Goal: Task Accomplishment & Management: Manage account settings

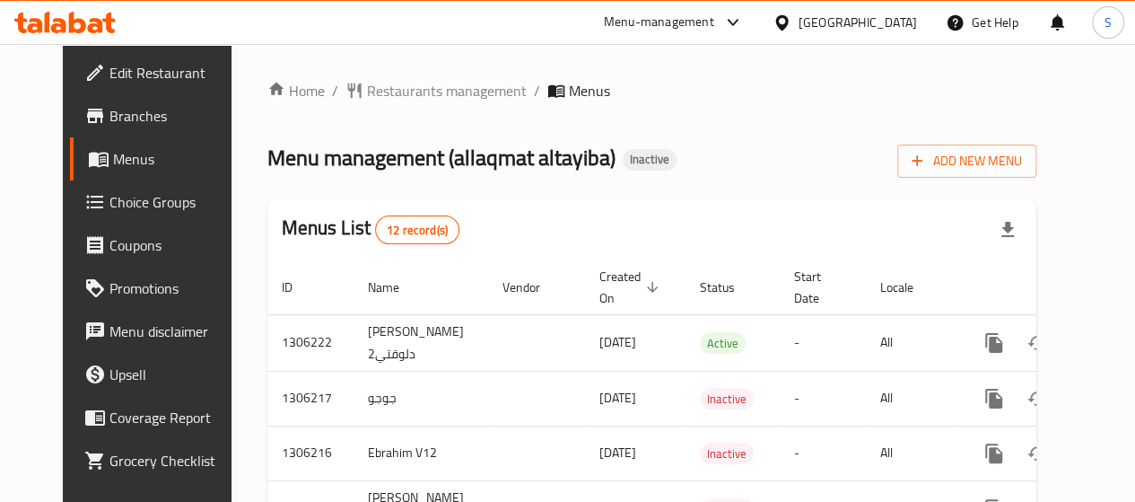
click at [892, 21] on div "Egypt" at bounding box center [858, 23] width 118 height 20
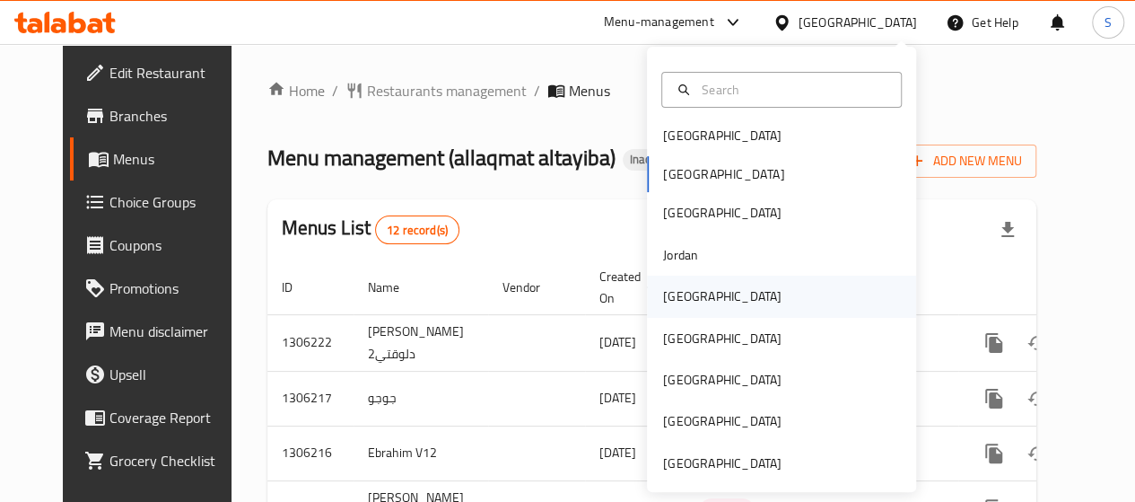
scroll to position [10, 0]
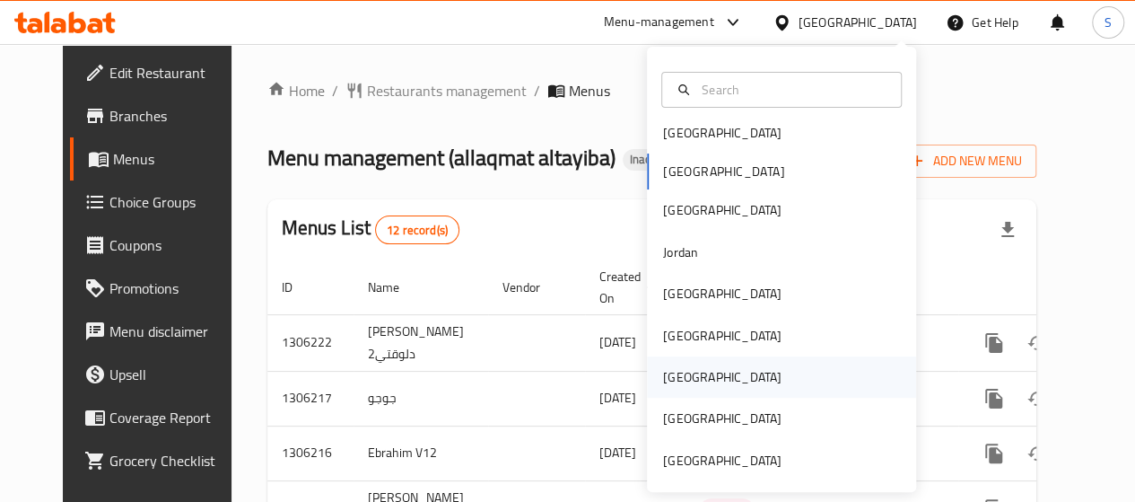
click at [676, 378] on div "[GEOGRAPHIC_DATA]" at bounding box center [722, 377] width 118 height 20
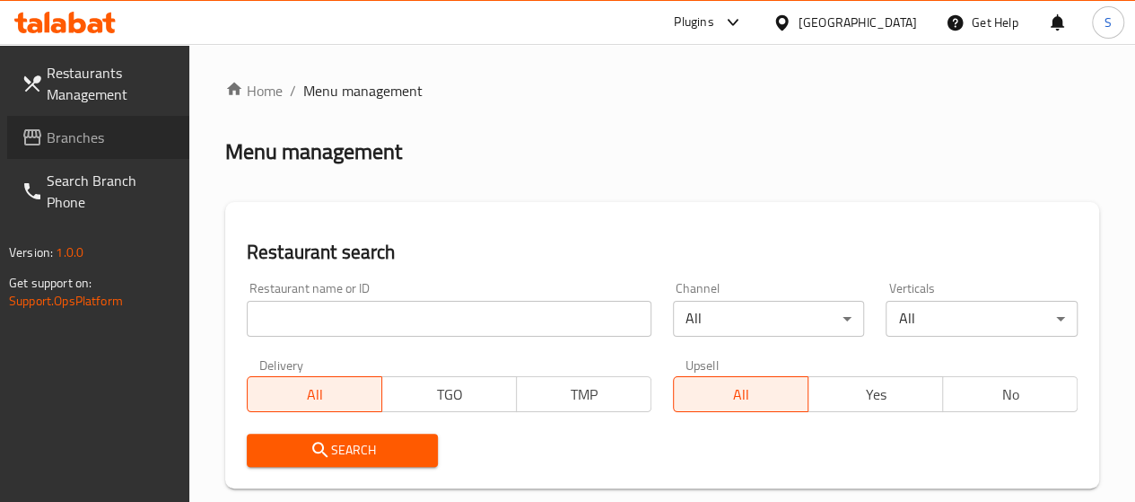
click at [72, 148] on span "Branches" at bounding box center [111, 138] width 128 height 22
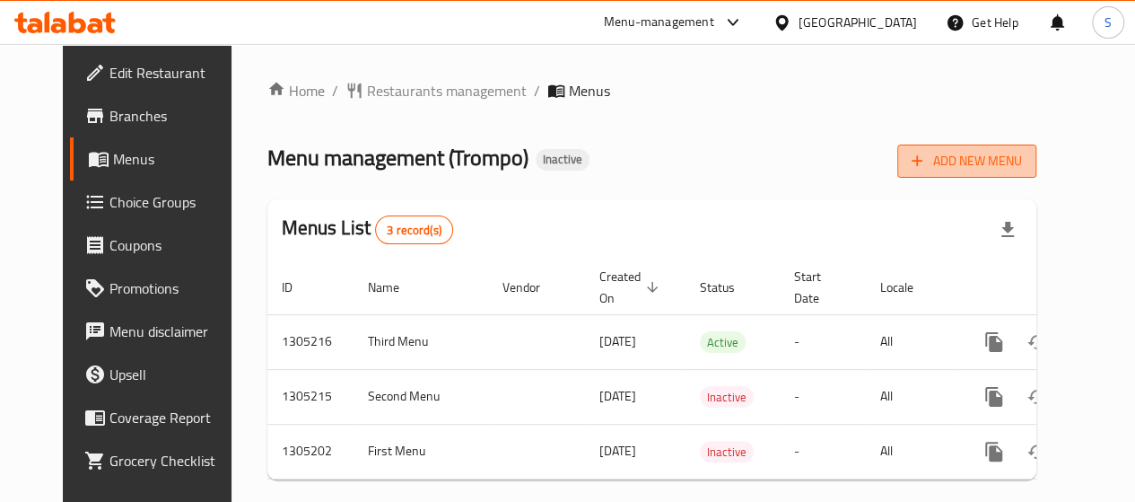
click at [926, 155] on icon "button" at bounding box center [917, 161] width 18 height 18
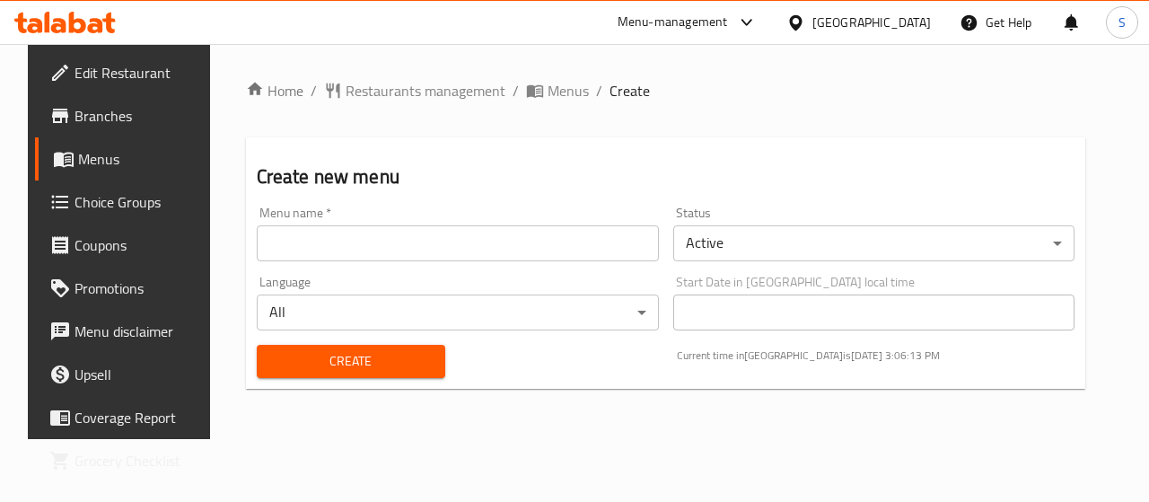
click at [465, 247] on input "text" at bounding box center [458, 243] width 402 height 36
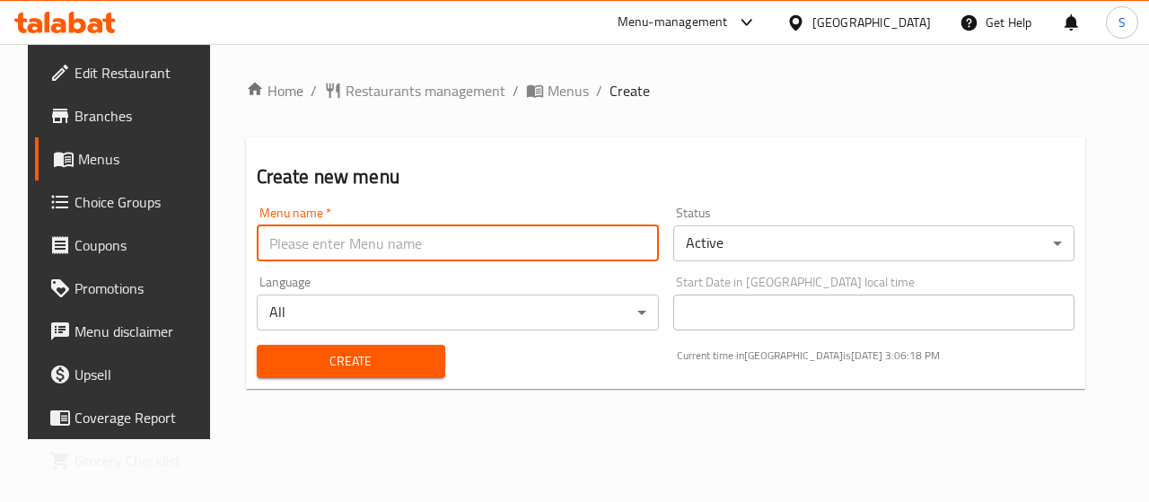
type input "italian house"
click at [357, 367] on span "Create" at bounding box center [351, 361] width 160 height 22
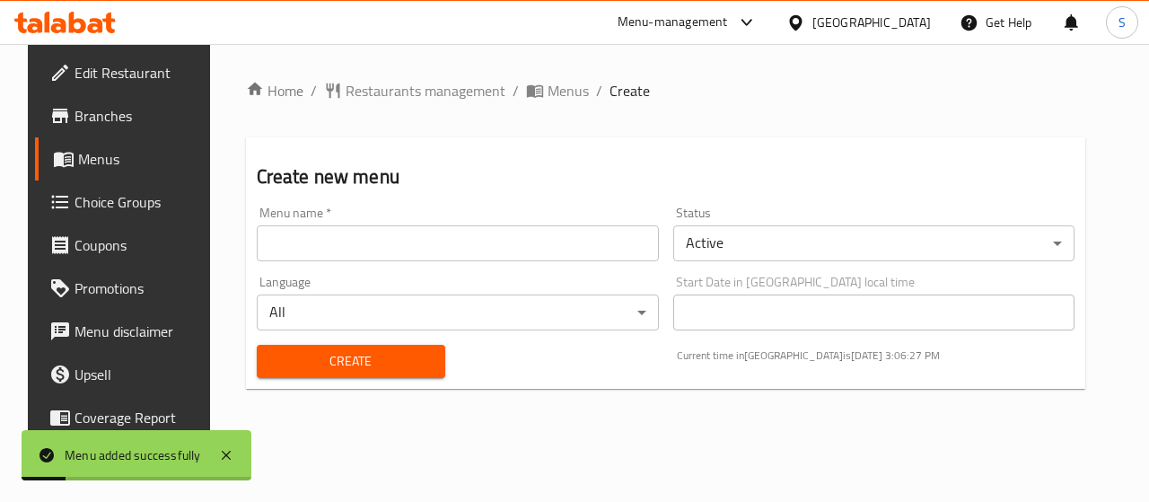
click at [78, 150] on span "Menus" at bounding box center [141, 159] width 127 height 22
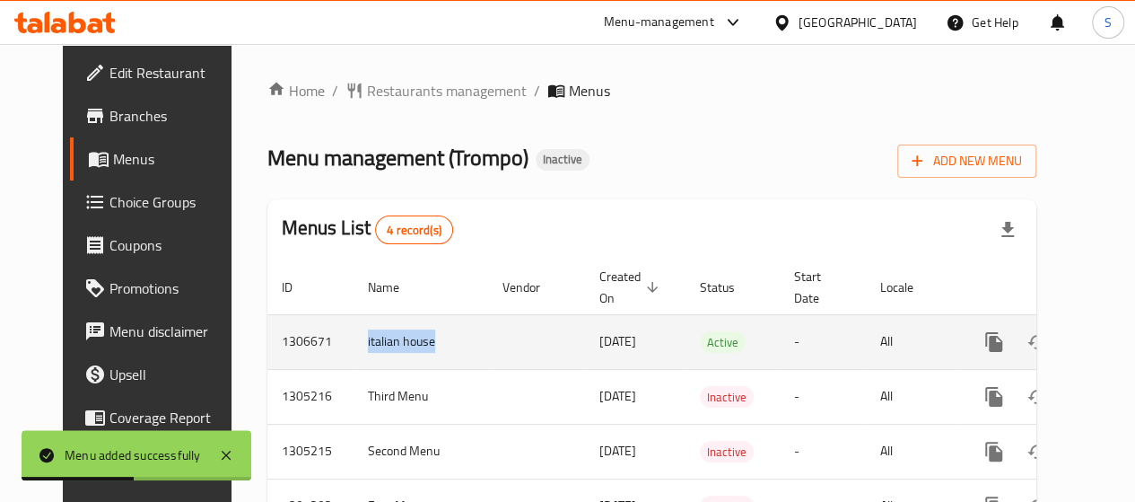
drag, startPoint x: 399, startPoint y: 347, endPoint x: 325, endPoint y: 326, distance: 77.5
click at [354, 329] on td "italian house" at bounding box center [421, 341] width 135 height 55
drag, startPoint x: 576, startPoint y: 337, endPoint x: 563, endPoint y: 326, distance: 17.8
click at [585, 327] on td "20/08/2025" at bounding box center [635, 341] width 101 height 55
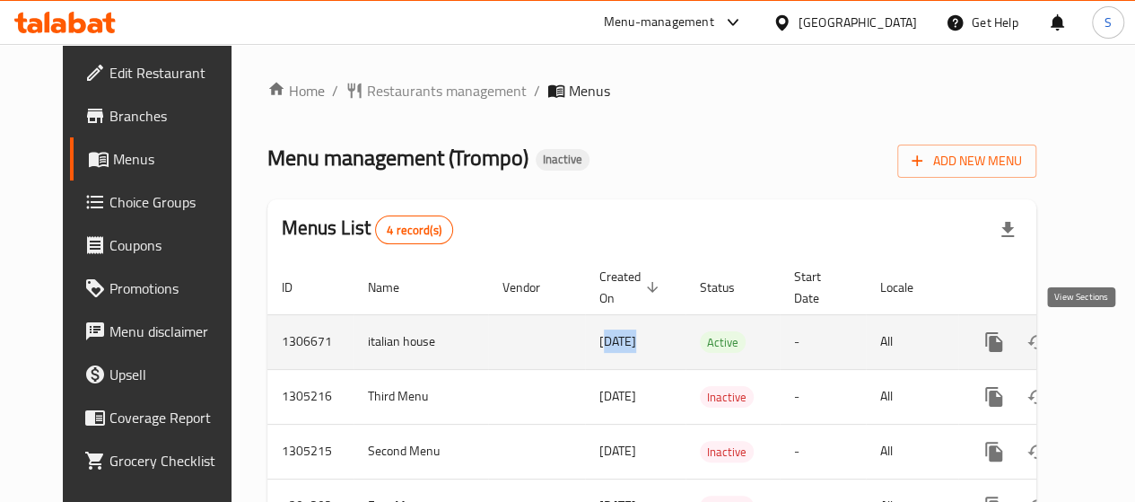
click at [1113, 333] on icon "enhanced table" at bounding box center [1124, 342] width 22 height 22
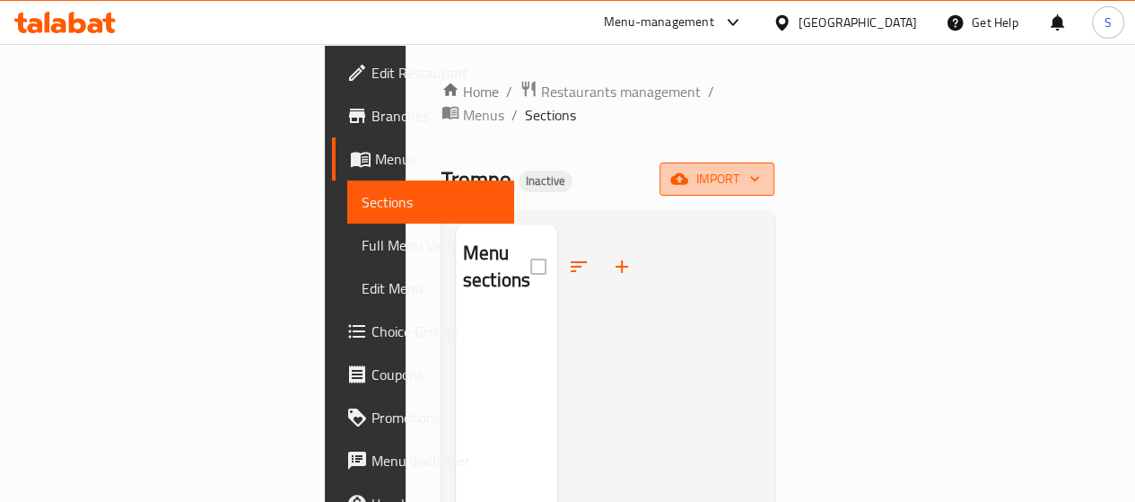
click at [760, 168] on span "import" at bounding box center [717, 179] width 86 height 22
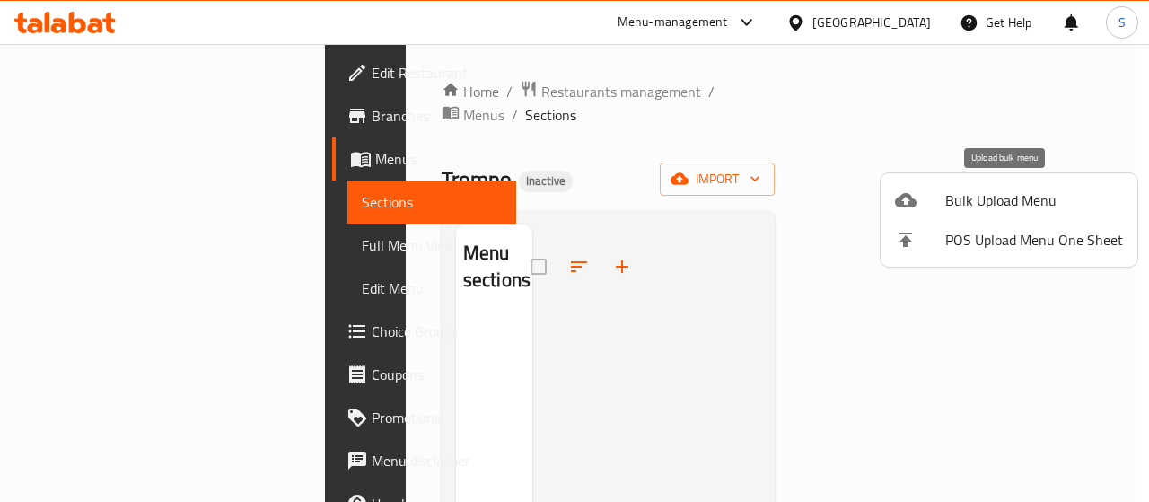
click at [998, 203] on span "Bulk Upload Menu" at bounding box center [1034, 200] width 178 height 22
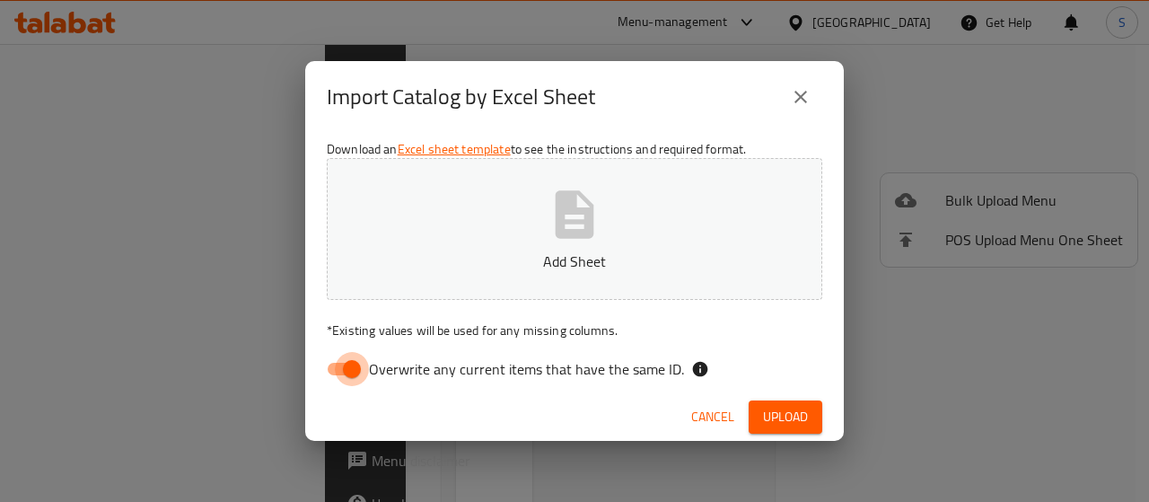
click at [346, 367] on input "Overwrite any current items that have the same ID." at bounding box center [352, 369] width 102 height 34
checkbox input "false"
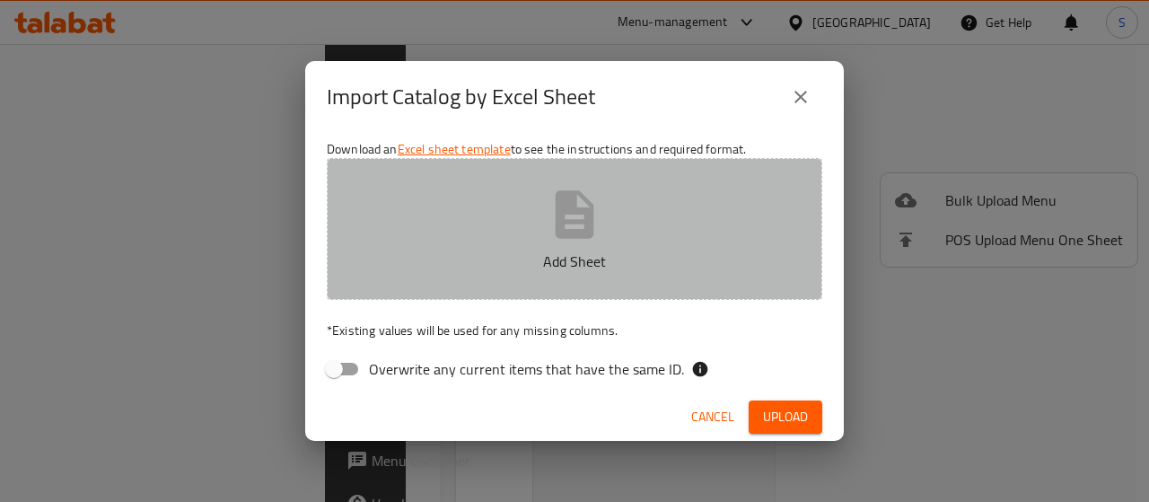
click at [566, 237] on icon "button" at bounding box center [575, 214] width 39 height 48
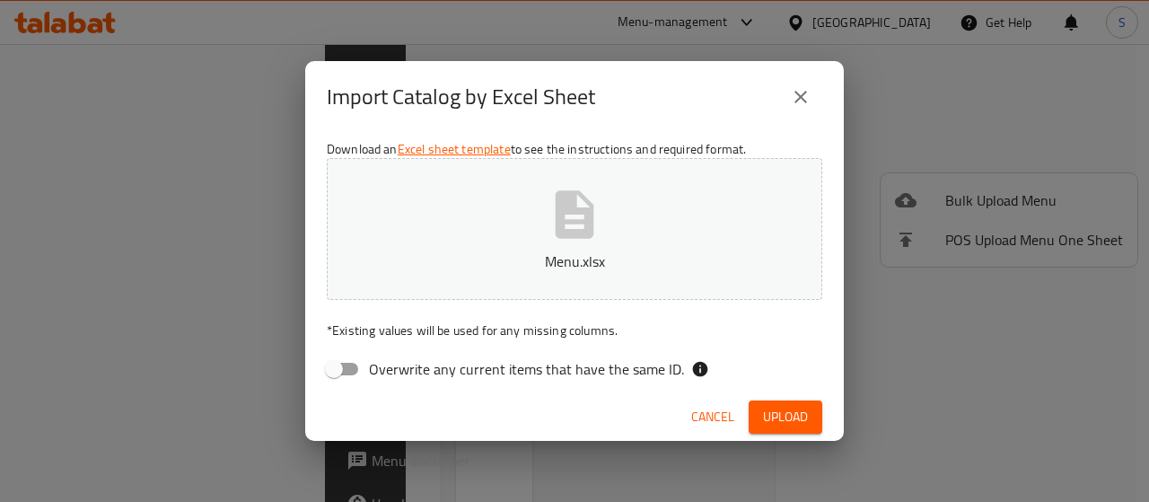
click at [784, 419] on span "Upload" at bounding box center [785, 417] width 45 height 22
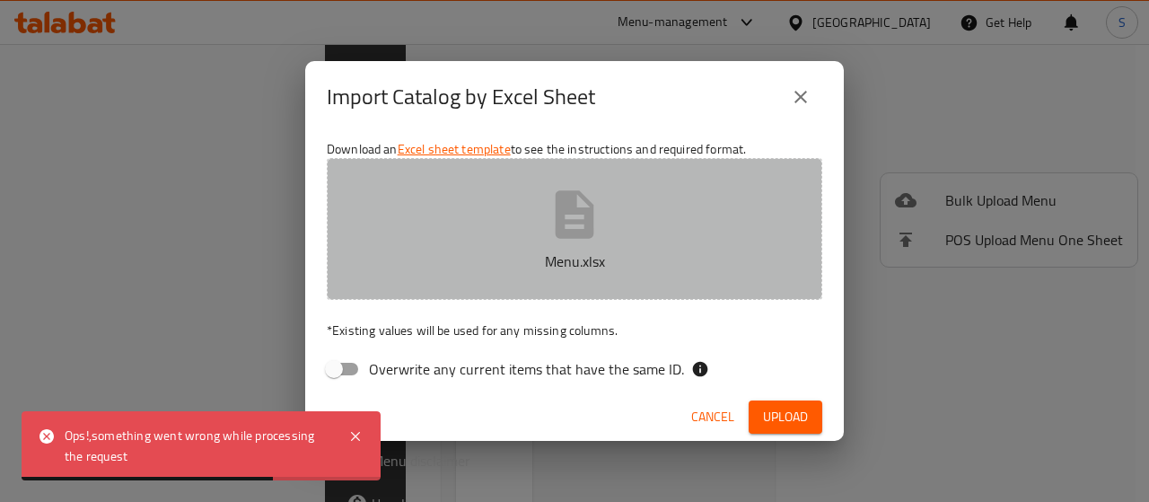
click at [595, 241] on icon "button" at bounding box center [574, 214] width 57 height 57
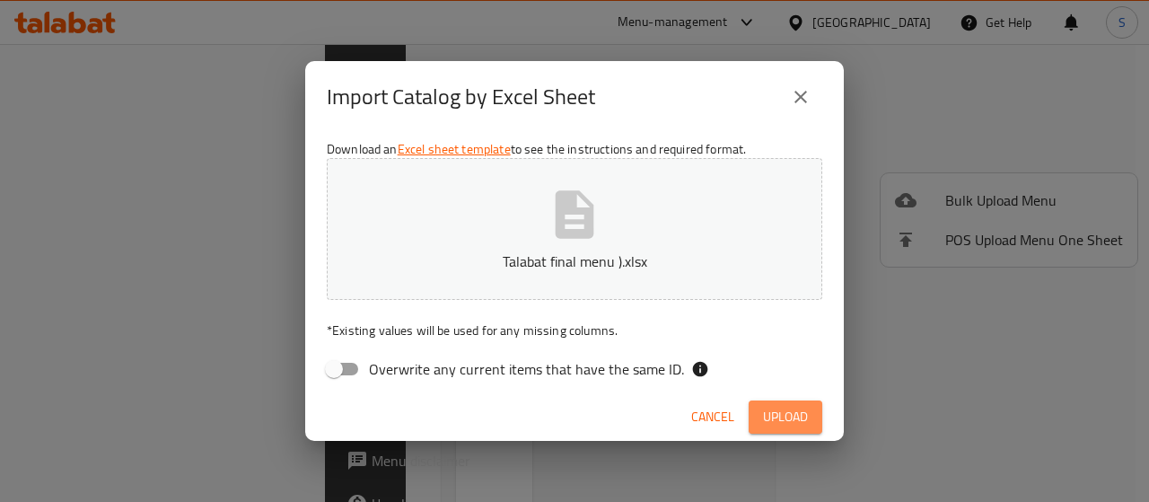
click at [786, 419] on span "Upload" at bounding box center [785, 417] width 45 height 22
click at [714, 413] on span "Cancel" at bounding box center [712, 417] width 43 height 22
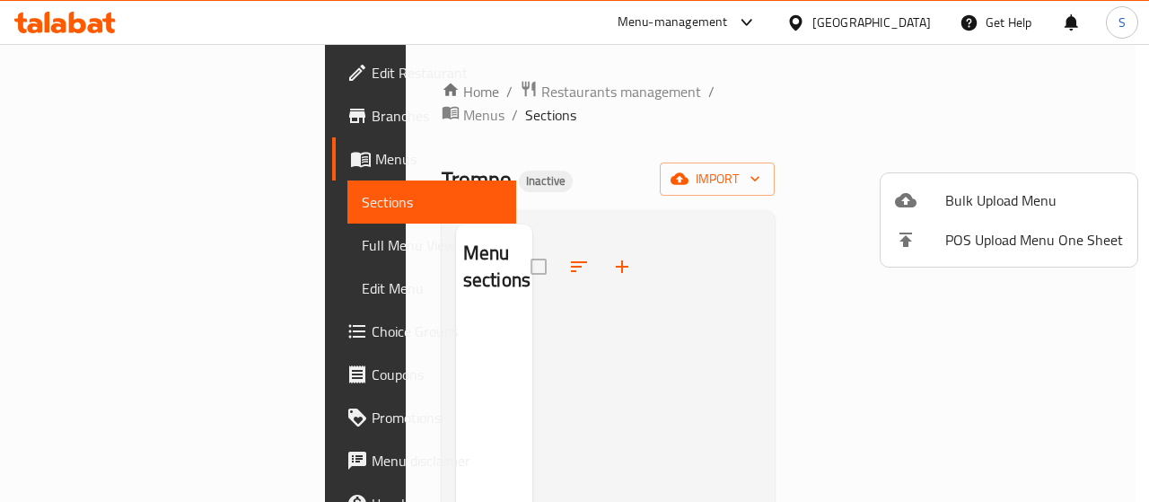
click at [74, 150] on div at bounding box center [574, 251] width 1149 height 502
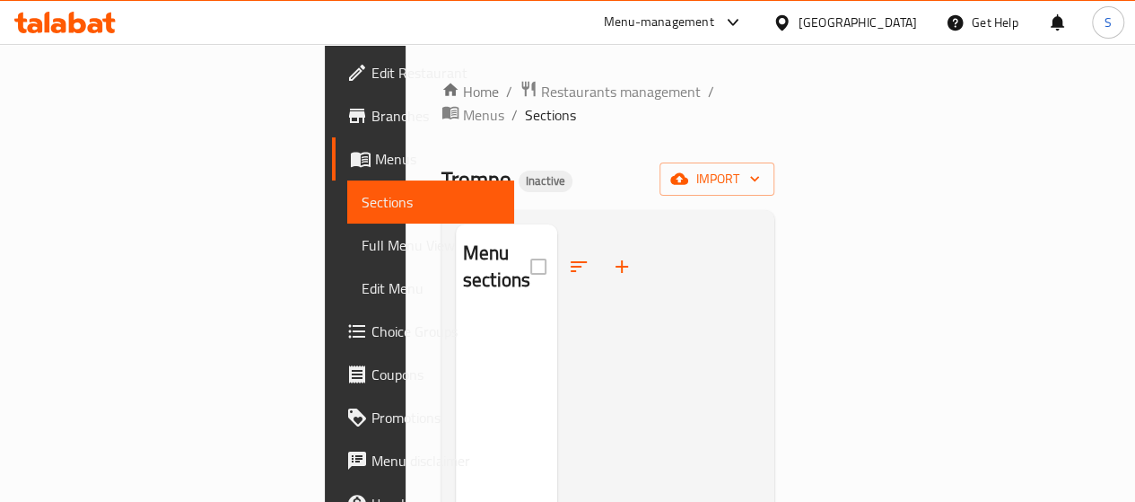
click at [375, 161] on span "Menus" at bounding box center [437, 159] width 125 height 22
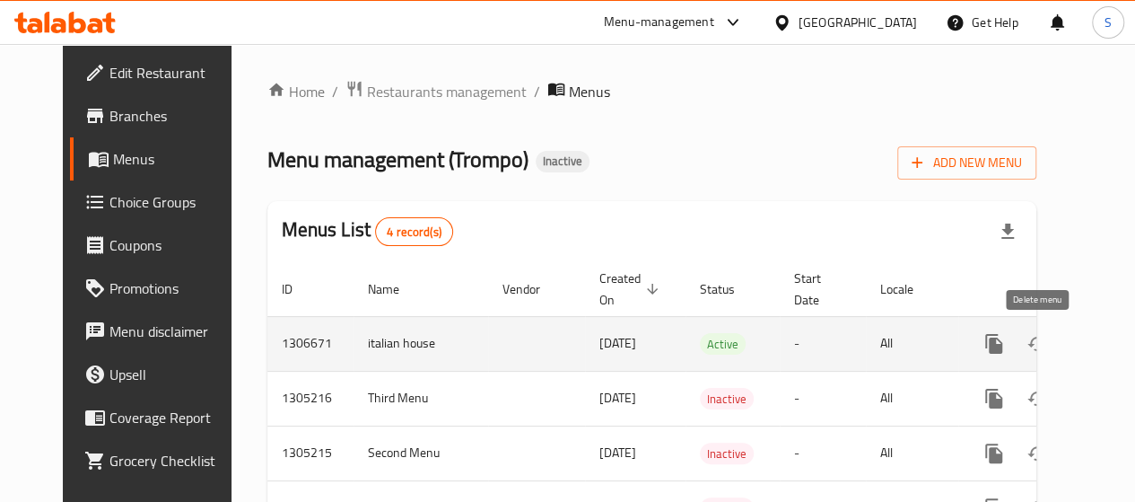
click at [1074, 346] on icon "enhanced table" at bounding box center [1080, 344] width 13 height 16
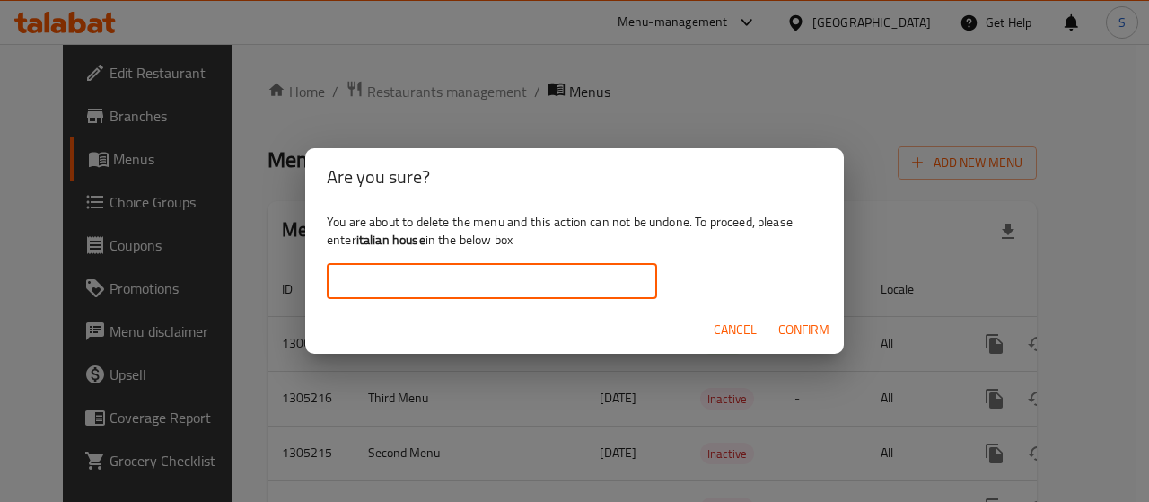
click at [503, 277] on input "text" at bounding box center [492, 281] width 330 height 36
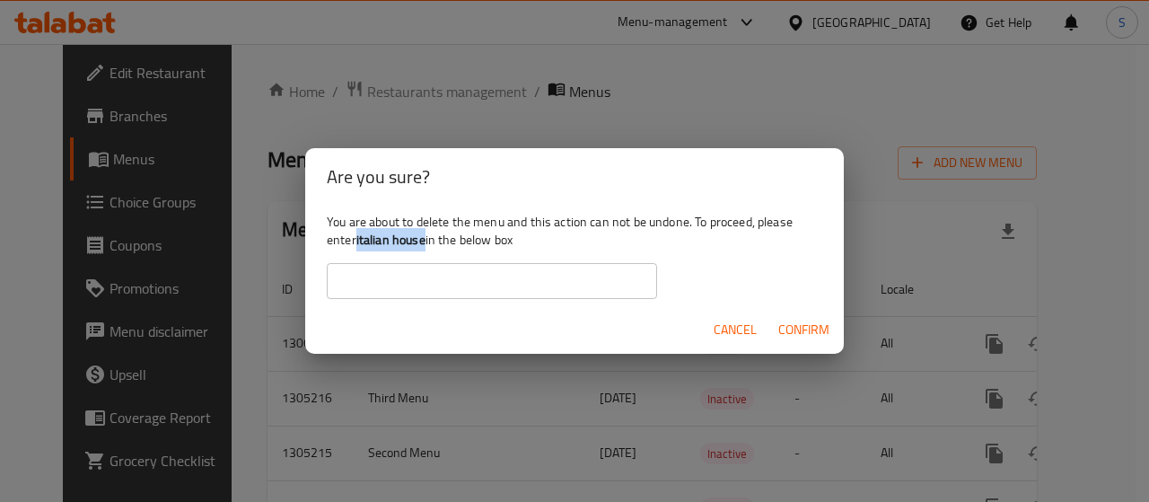
drag, startPoint x: 358, startPoint y: 244, endPoint x: 425, endPoint y: 246, distance: 66.4
click at [425, 246] on b "italian house" at bounding box center [390, 239] width 69 height 23
copy b "italian house"
click at [407, 278] on input "text" at bounding box center [492, 281] width 330 height 36
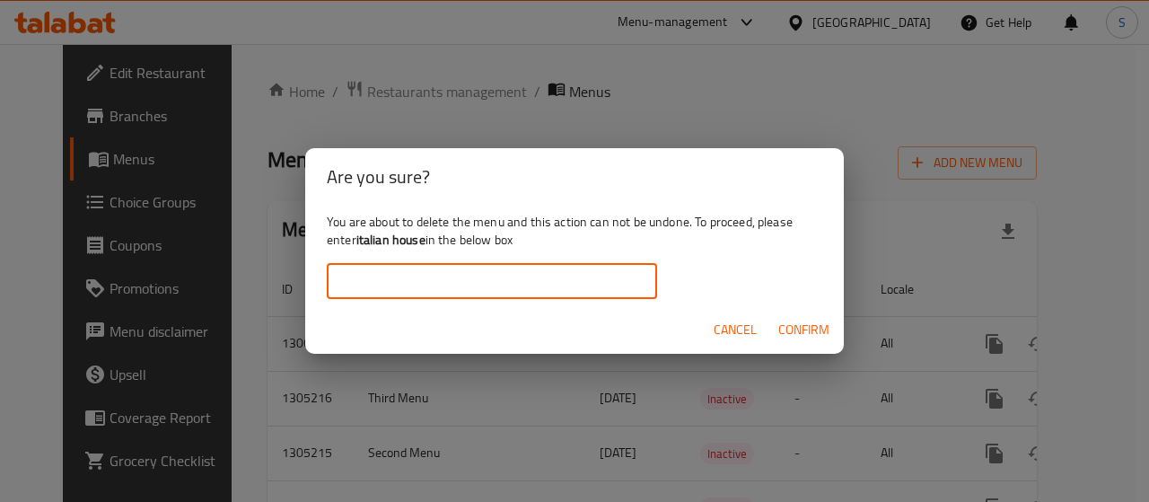
paste input "italian house"
click at [479, 278] on input "italian house" at bounding box center [492, 281] width 330 height 36
type input "italian house"
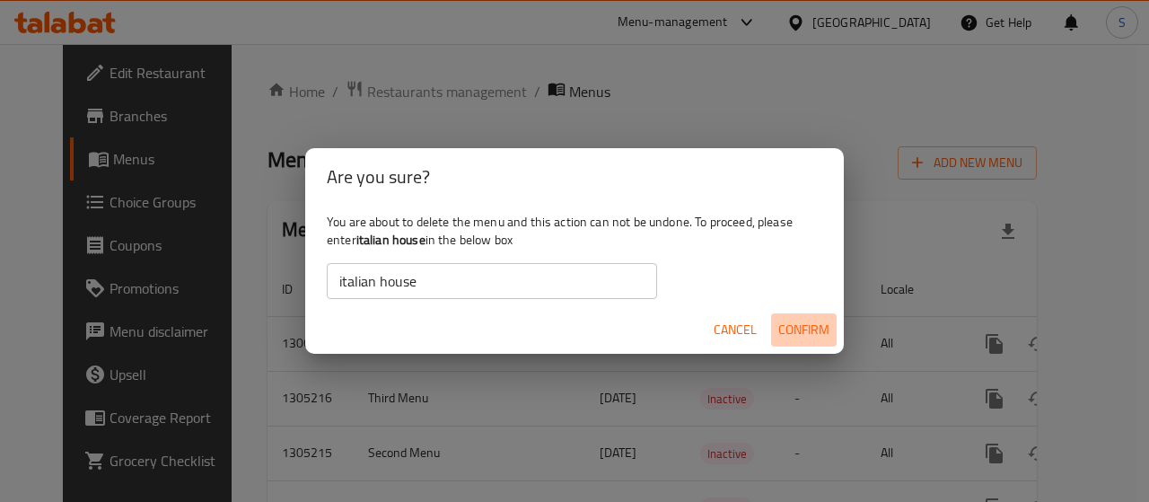
click at [791, 337] on span "Confirm" at bounding box center [803, 330] width 51 height 22
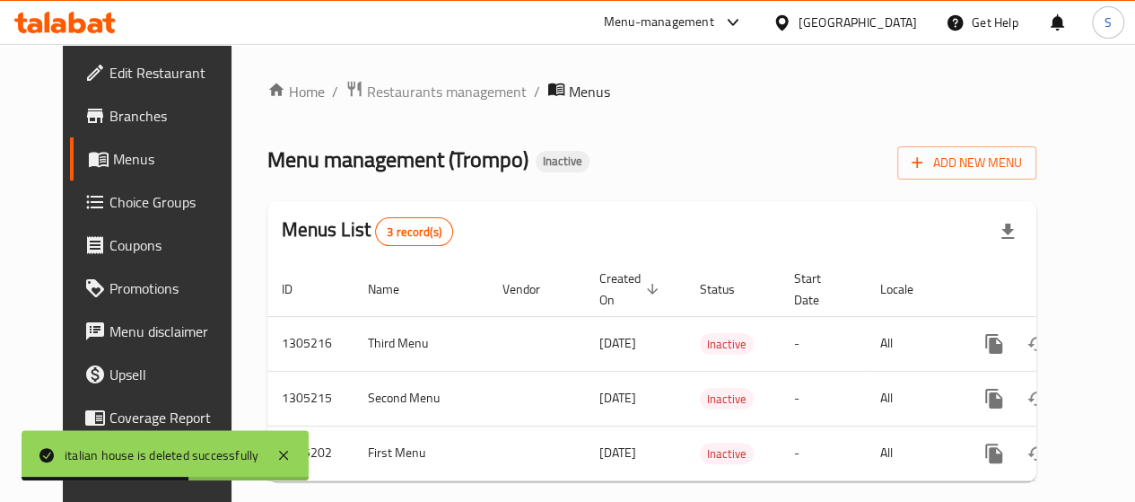
click at [113, 157] on span "Menus" at bounding box center [175, 159] width 125 height 22
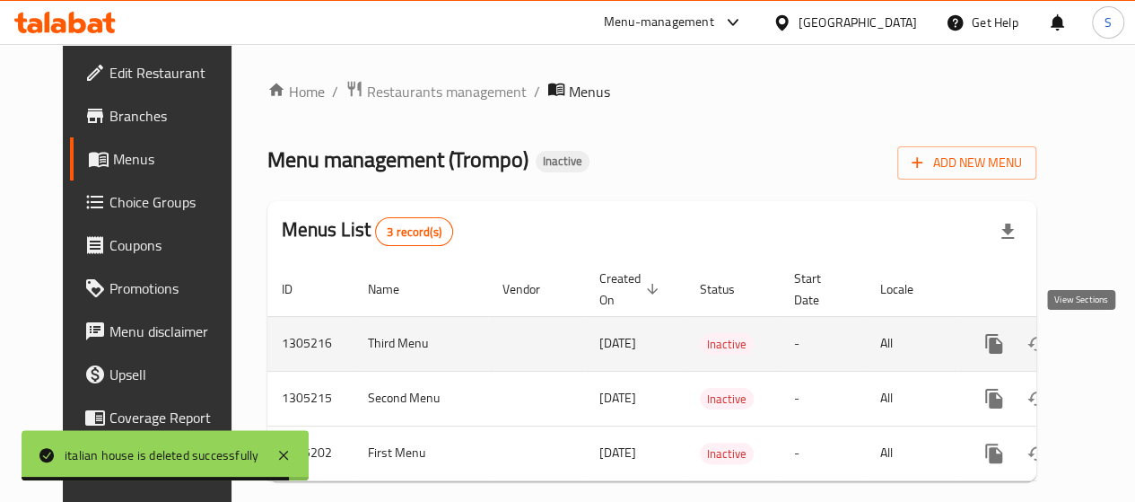
click at [1102, 346] on link "enhanced table" at bounding box center [1123, 343] width 43 height 43
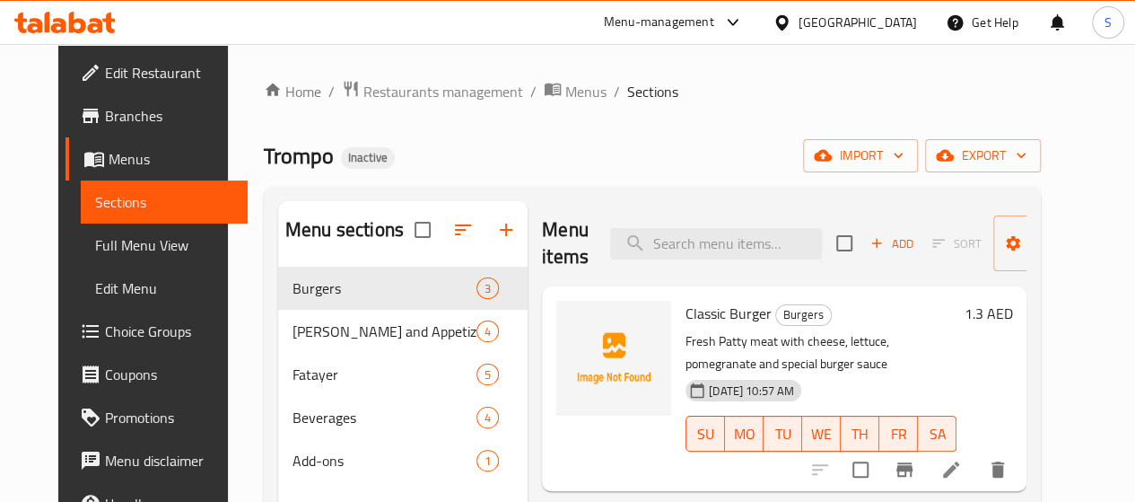
click at [95, 245] on span "Full Menu View" at bounding box center [164, 245] width 138 height 22
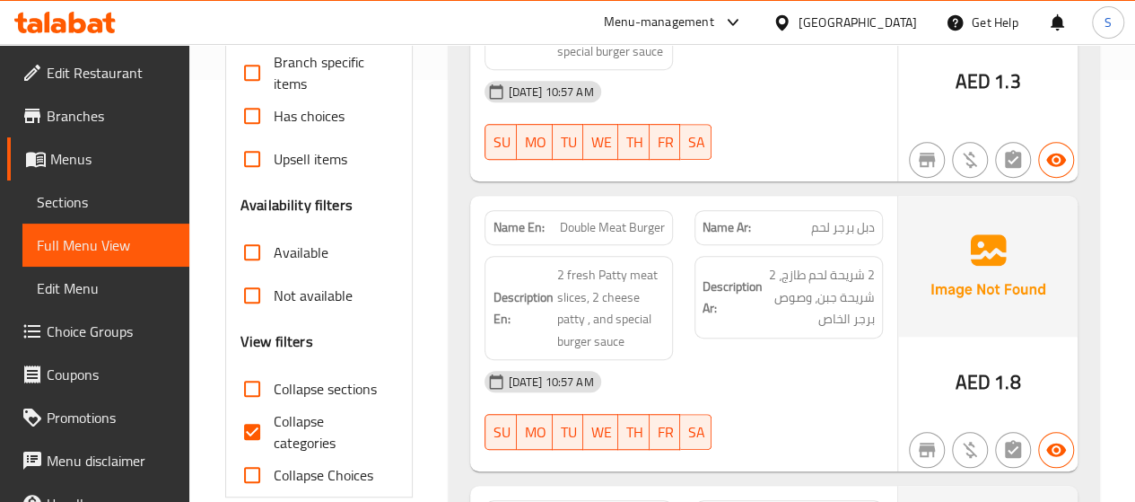
scroll to position [449, 0]
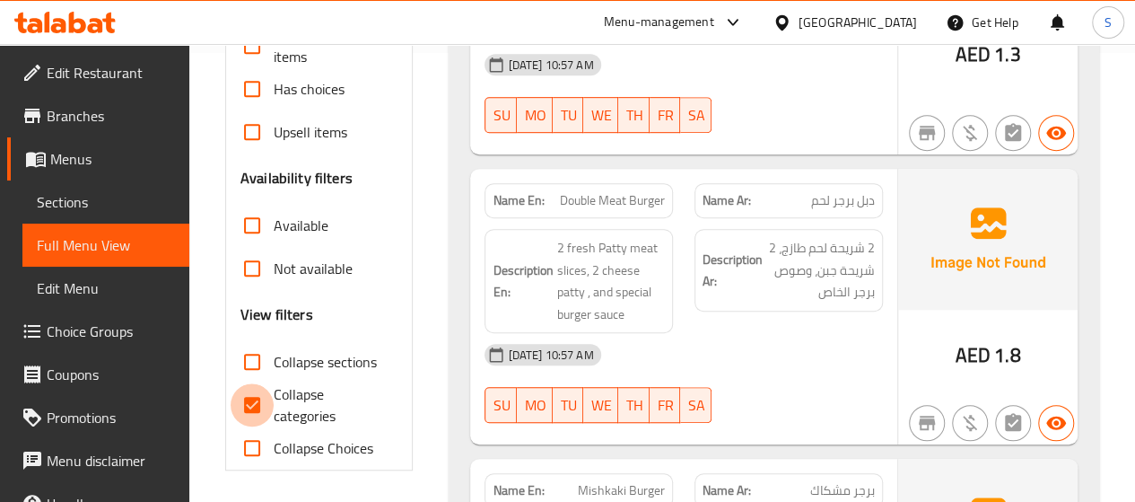
click at [255, 395] on input "Collapse categories" at bounding box center [252, 404] width 43 height 43
checkbox input "false"
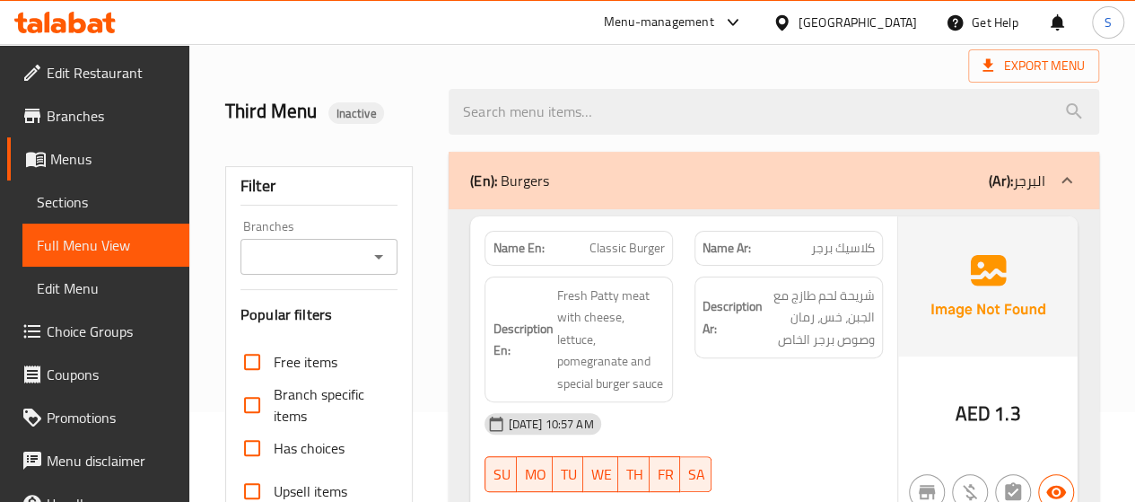
scroll to position [269, 0]
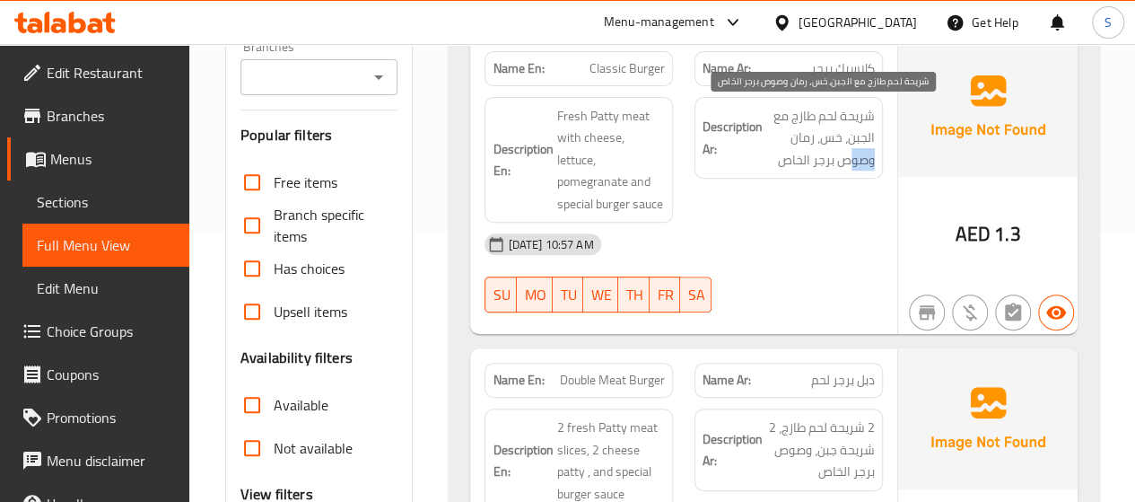
drag, startPoint x: 793, startPoint y: 136, endPoint x: 841, endPoint y: 154, distance: 52.0
click at [847, 162] on span "شريحة لحم طازج مع الجبن، خس، رمان وصوص برجر الخاص" at bounding box center [820, 138] width 109 height 66
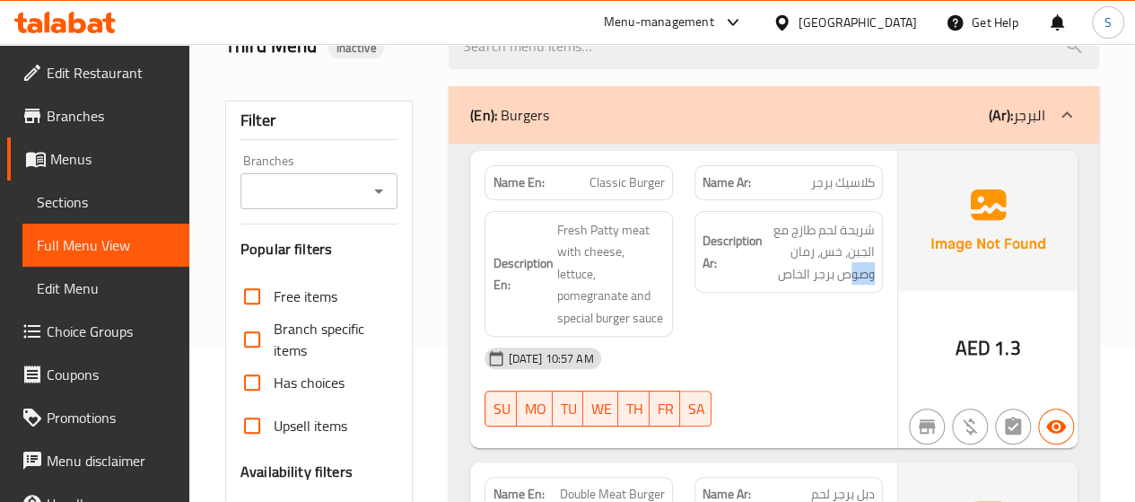
scroll to position [90, 0]
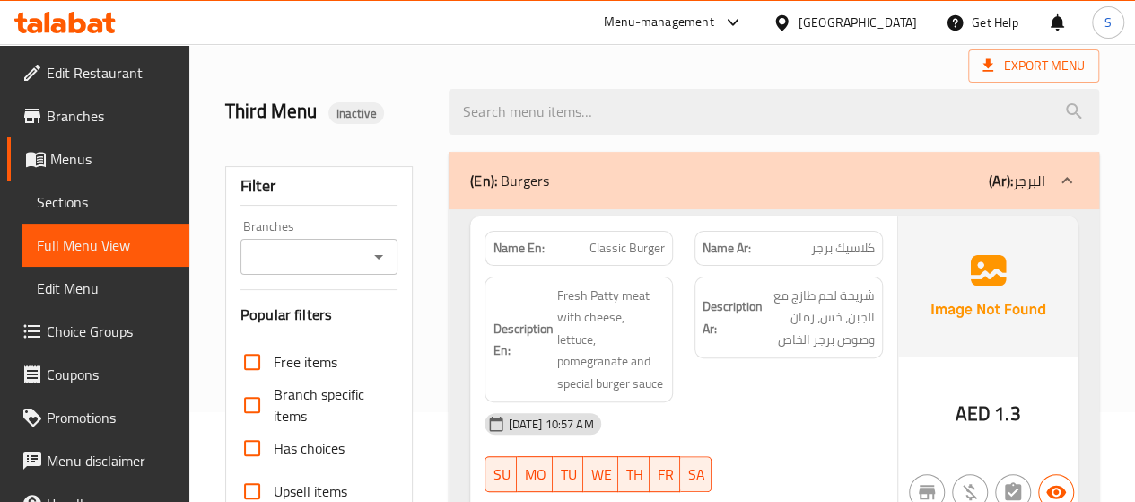
click at [625, 248] on span "Classic Burger" at bounding box center [627, 248] width 75 height 19
click at [626, 248] on span "Classic Burger" at bounding box center [627, 248] width 75 height 19
click at [624, 247] on span "Classic Burger" at bounding box center [627, 248] width 75 height 19
copy span "Classic Burger"
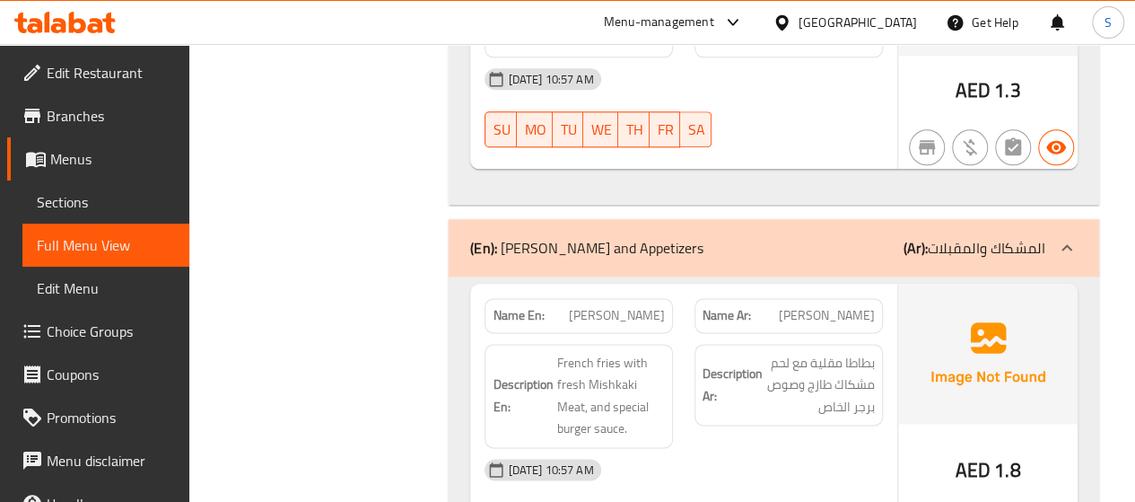
scroll to position [1077, 0]
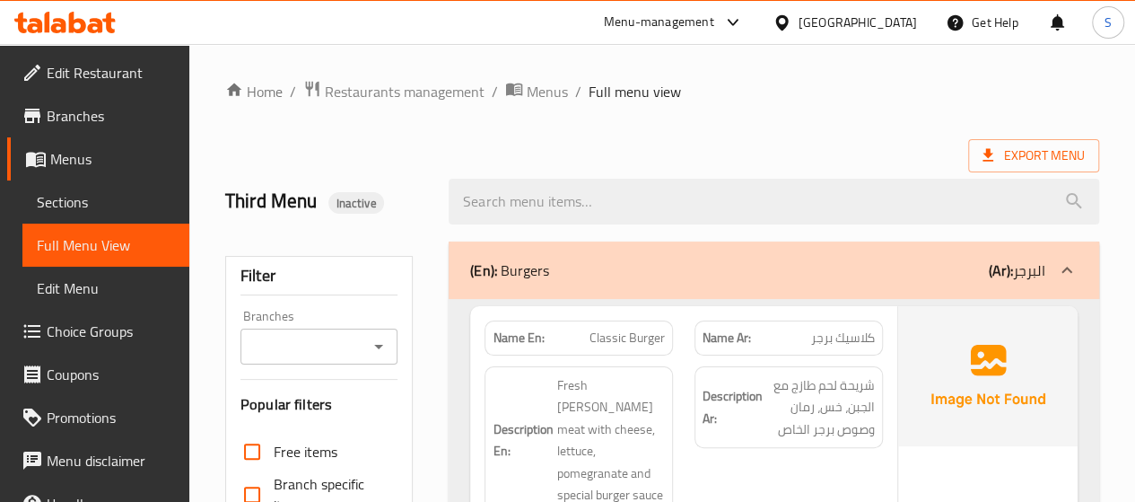
click at [62, 191] on span "Sections" at bounding box center [106, 202] width 138 height 22
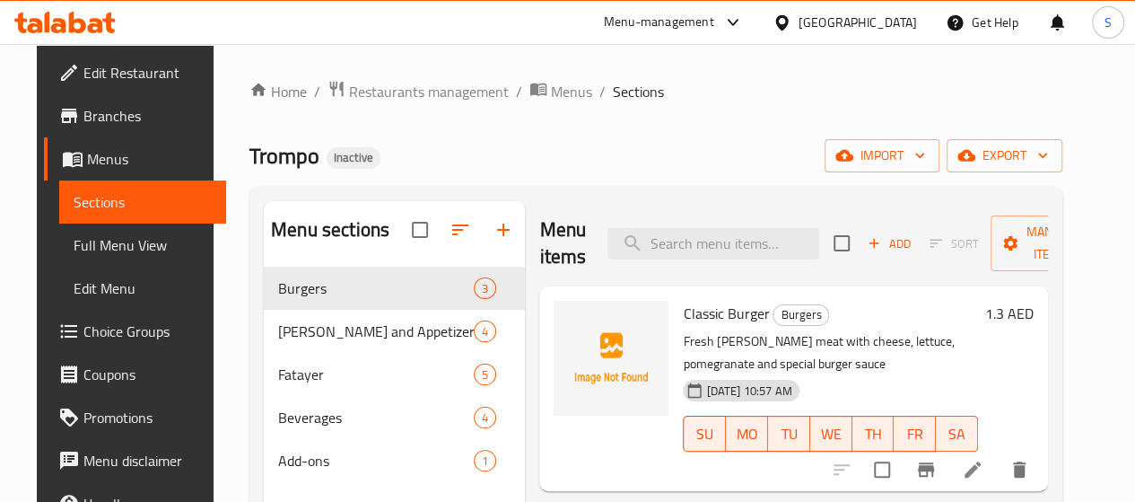
click at [732, 77] on div "Home / Restaurants management / Menus / Sections Trompo Inactive import export …" at bounding box center [656, 398] width 885 height 709
click at [984, 468] on icon at bounding box center [973, 470] width 22 height 22
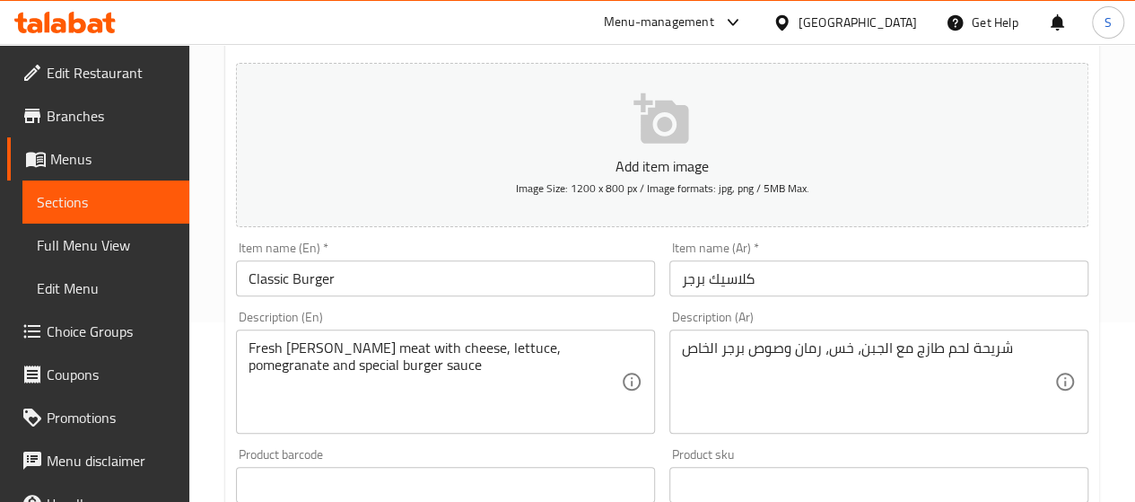
scroll to position [269, 0]
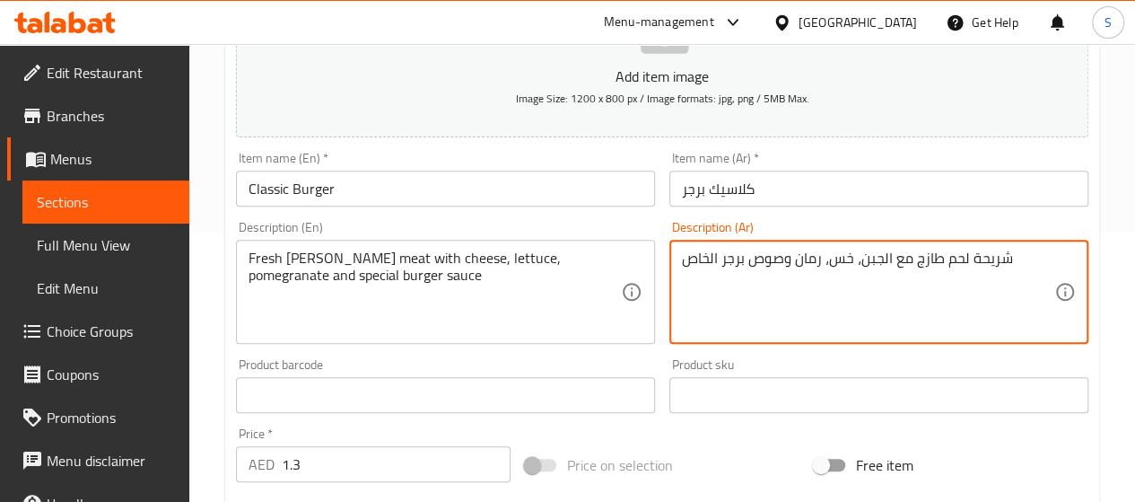
drag, startPoint x: 750, startPoint y: 267, endPoint x: 816, endPoint y: 270, distance: 65.6
type textarea "شريحة لحم طازج مع الجبن، خسر الخاص"
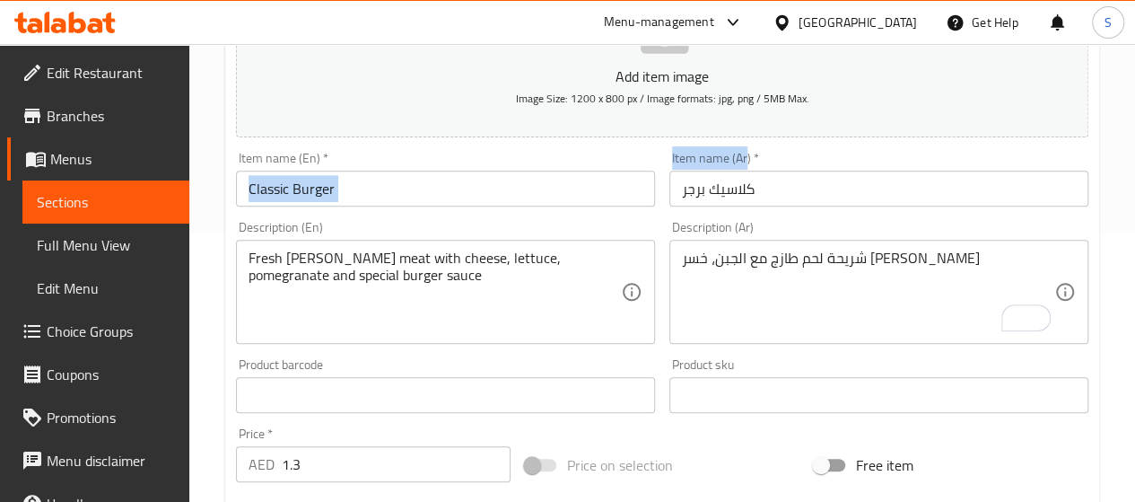
drag, startPoint x: 737, startPoint y: 175, endPoint x: 638, endPoint y: 180, distance: 98.9
click at [628, 175] on div "Add item image Image Size: 1200 x 800 px / Image formats: jpg, png / 5MB Max. I…" at bounding box center [662, 353] width 867 height 774
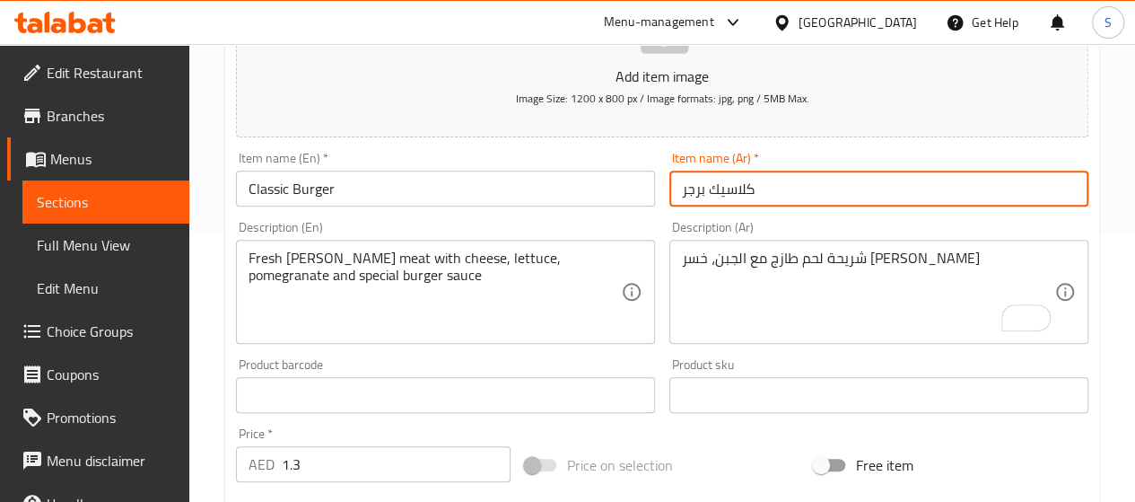
drag, startPoint x: 765, startPoint y: 197, endPoint x: 673, endPoint y: 201, distance: 91.6
click at [673, 201] on input "كلاسيك برجر" at bounding box center [879, 189] width 419 height 36
type input "كلاسيك برجر"
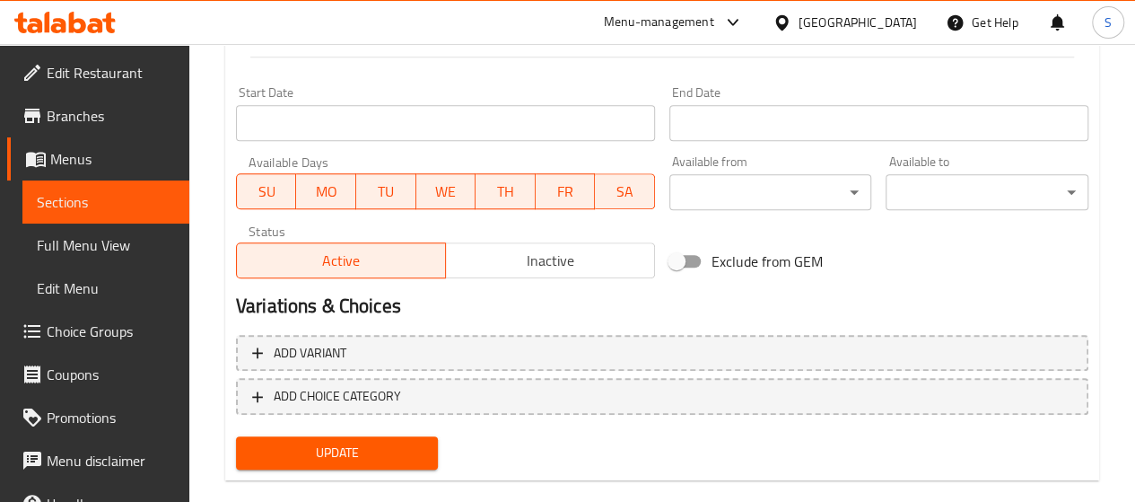
scroll to position [751, 0]
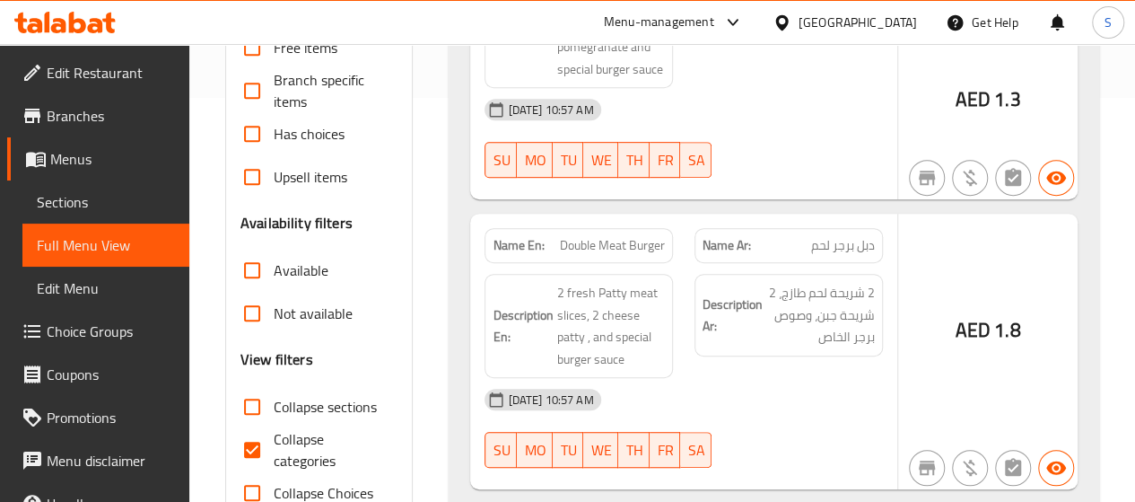
scroll to position [539, 0]
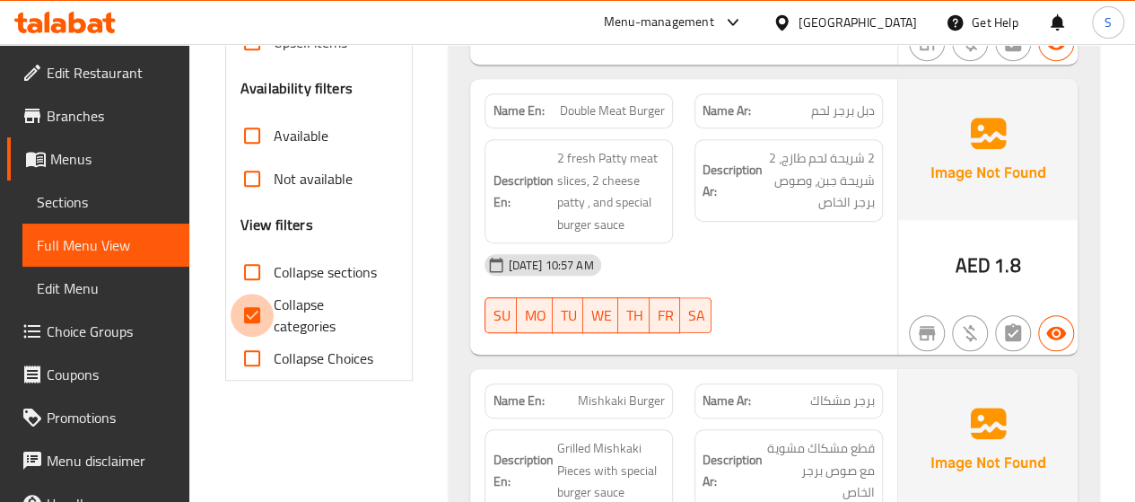
click at [249, 317] on input "Collapse categories" at bounding box center [252, 314] width 43 height 43
checkbox input "false"
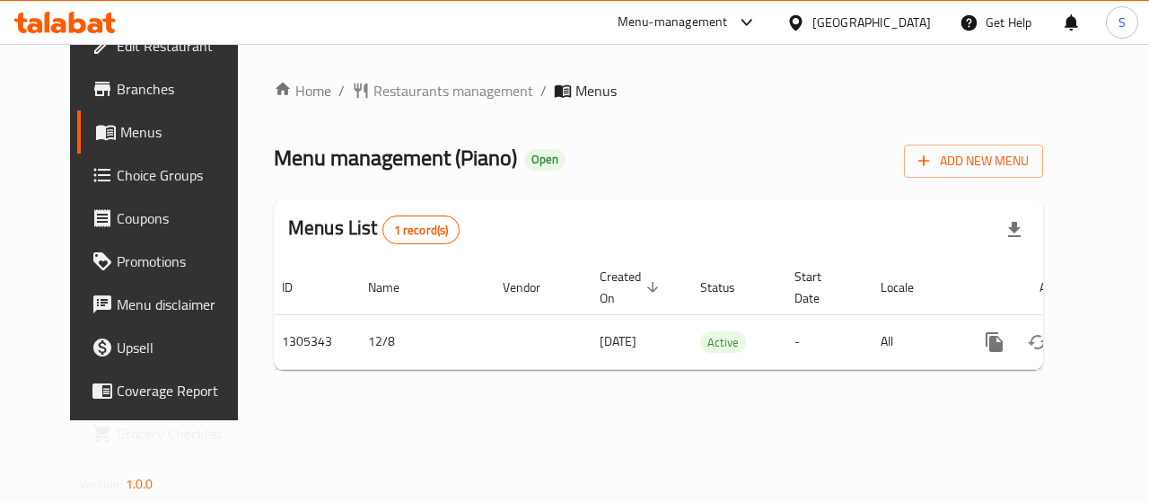
scroll to position [34, 0]
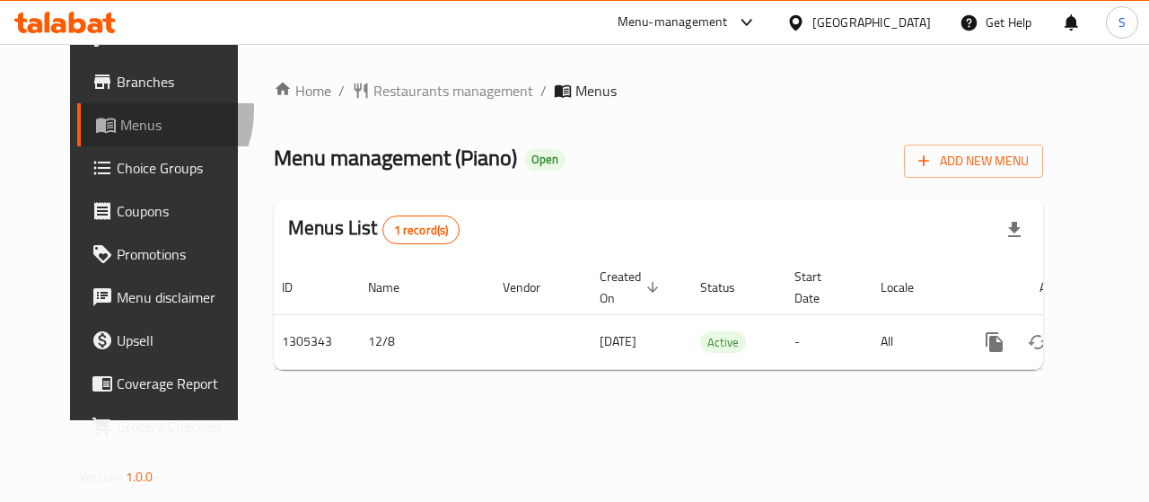
click at [77, 109] on link "Menus" at bounding box center [169, 124] width 185 height 43
click at [120, 120] on span "Menus" at bounding box center [183, 125] width 127 height 22
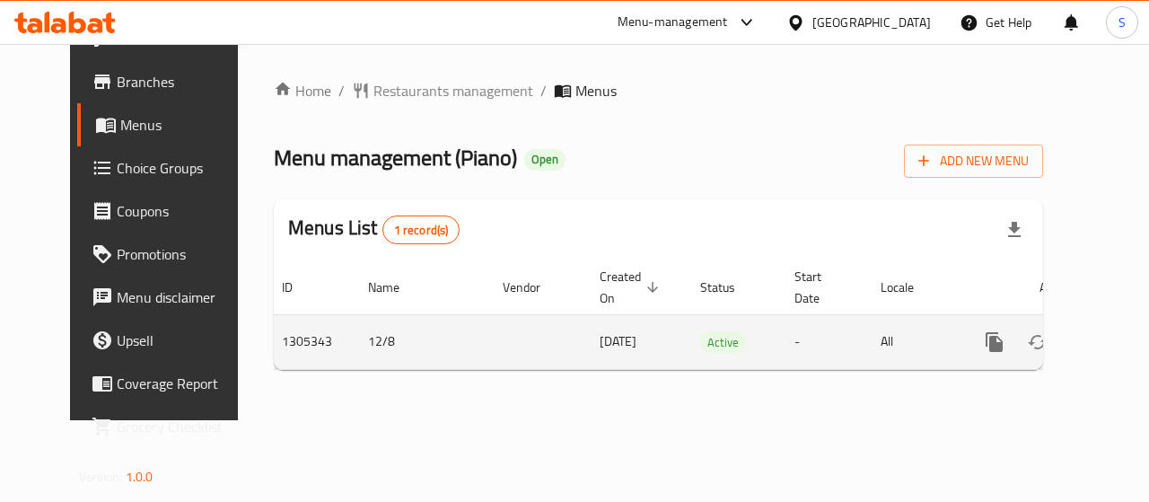
drag, startPoint x: 557, startPoint y: 331, endPoint x: 611, endPoint y: 347, distance: 56.2
click at [611, 347] on span "[DATE]" at bounding box center [618, 340] width 37 height 23
